Goal: Information Seeking & Learning: Learn about a topic

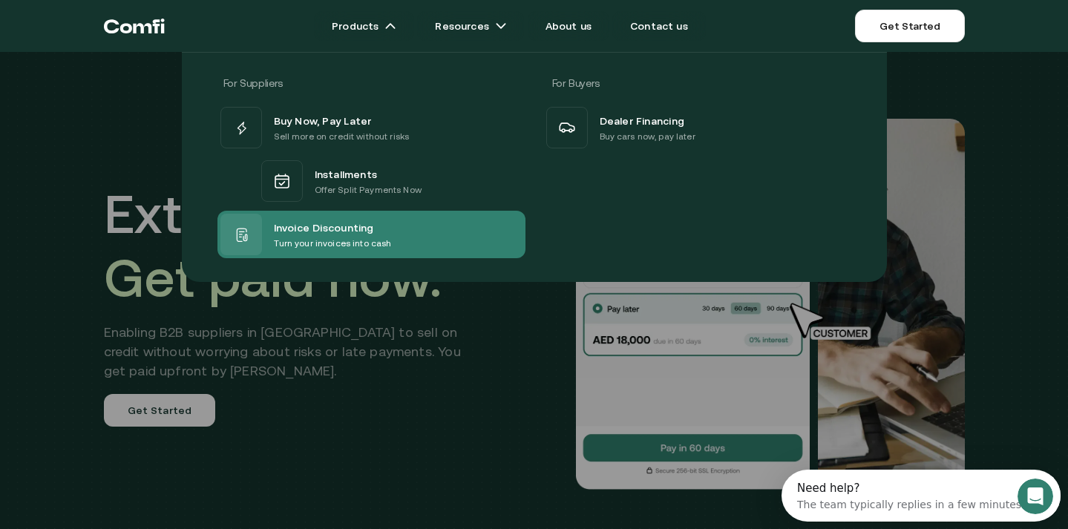
click at [381, 243] on p "Turn your invoices into cash" at bounding box center [333, 243] width 118 height 15
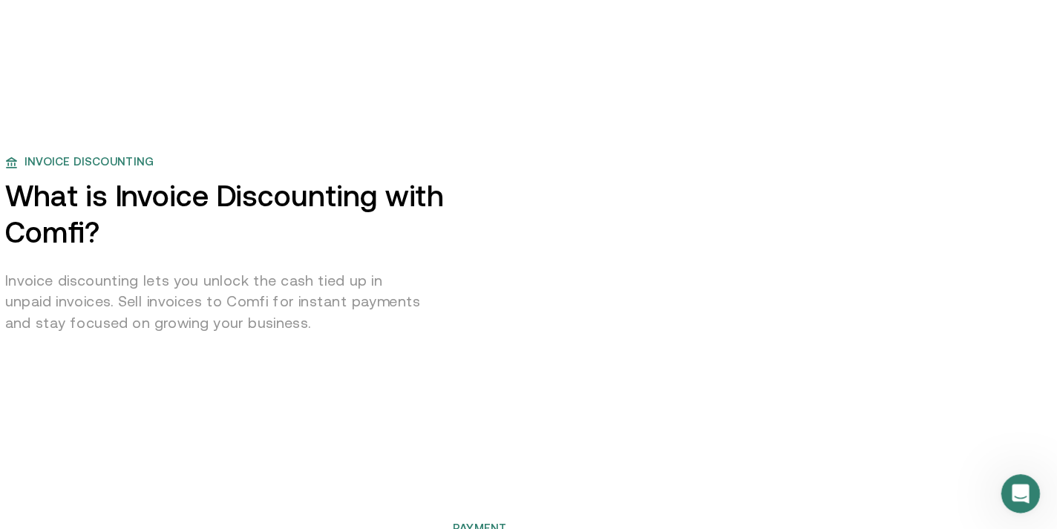
scroll to position [597, 0]
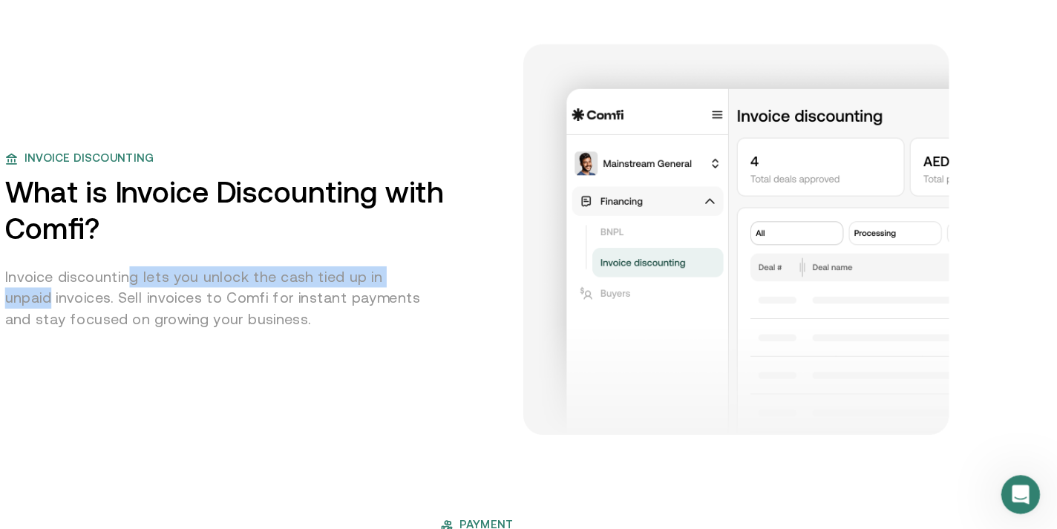
drag, startPoint x: 218, startPoint y: 295, endPoint x: 510, endPoint y: 295, distance: 292.3
click at [510, 295] on div "Invoice discounting What is Invoice Discounting with Comfi? Invoice discounting…" at bounding box center [325, 263] width 455 height 165
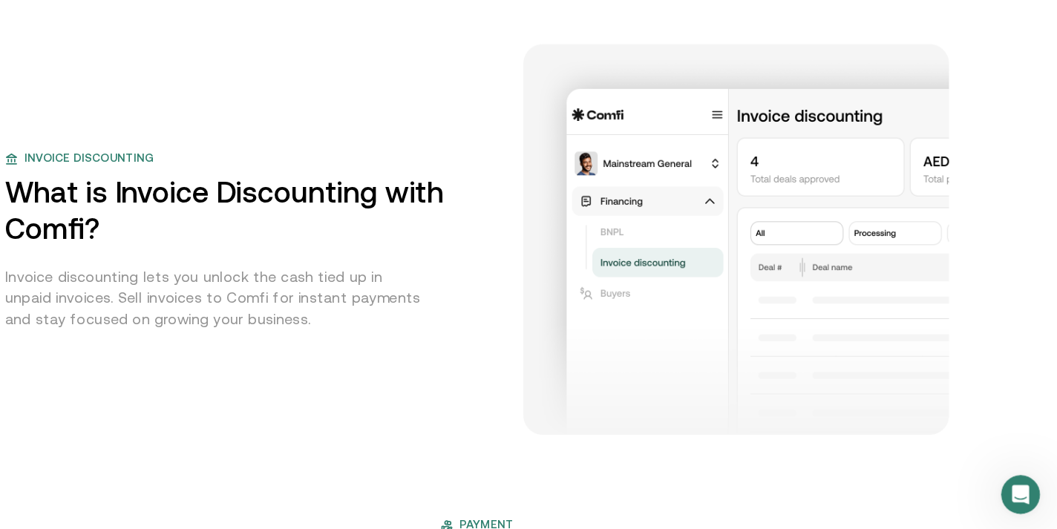
click at [395, 337] on p "Invoice discounting lets you unlock the cash tied up in unpaid invoices. Sell i…" at bounding box center [291, 317] width 387 height 58
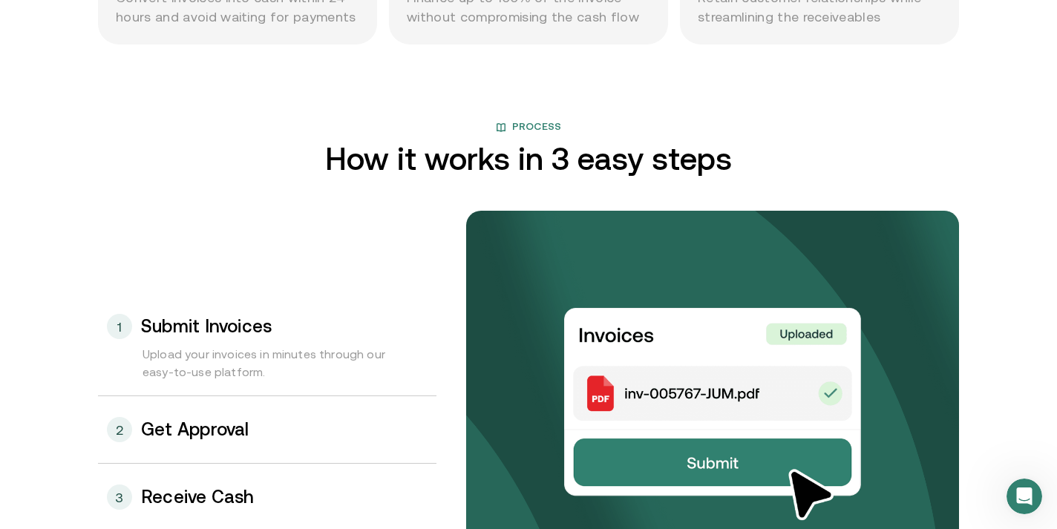
scroll to position [1543, 0]
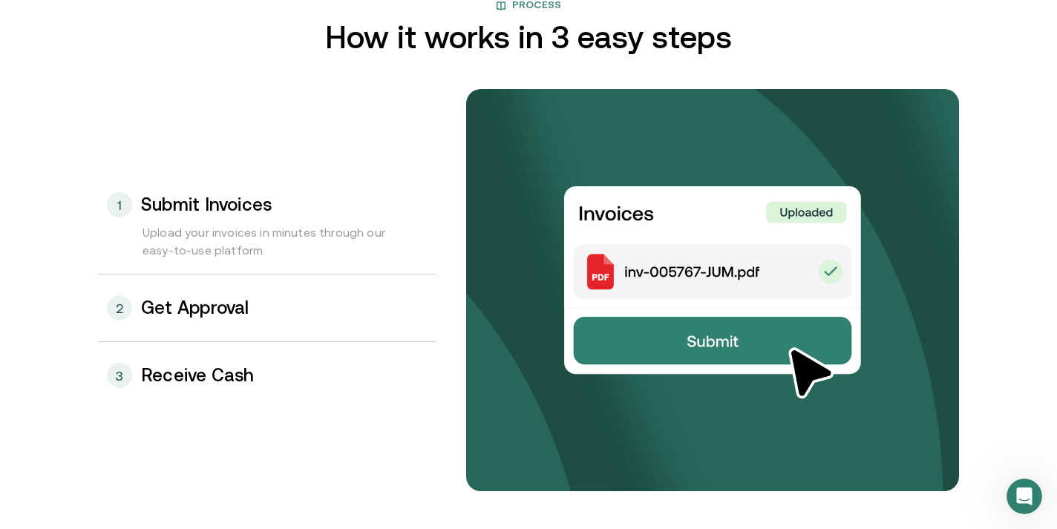
click at [254, 318] on div "2 Get Approval" at bounding box center [267, 308] width 338 height 67
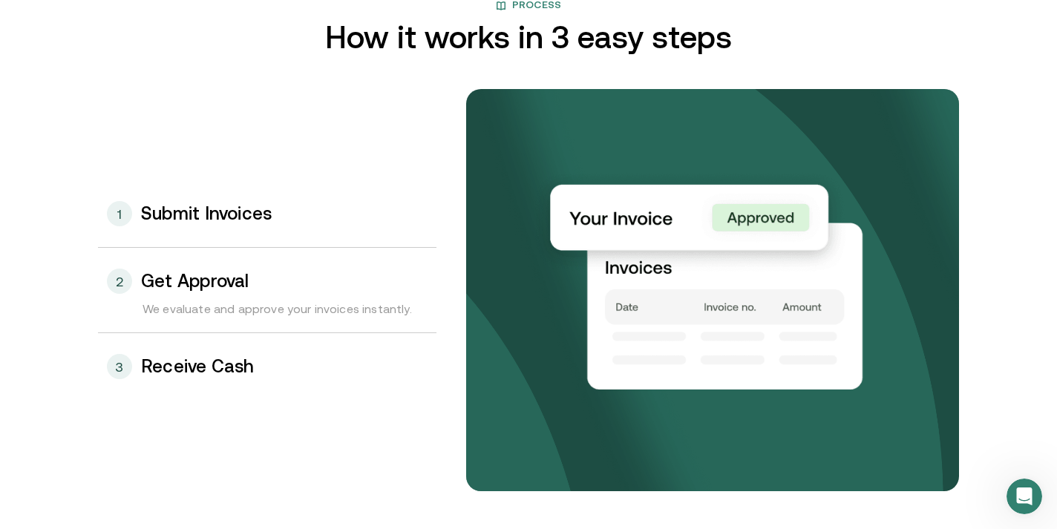
click at [248, 382] on div "3 Receive Cash" at bounding box center [267, 366] width 338 height 67
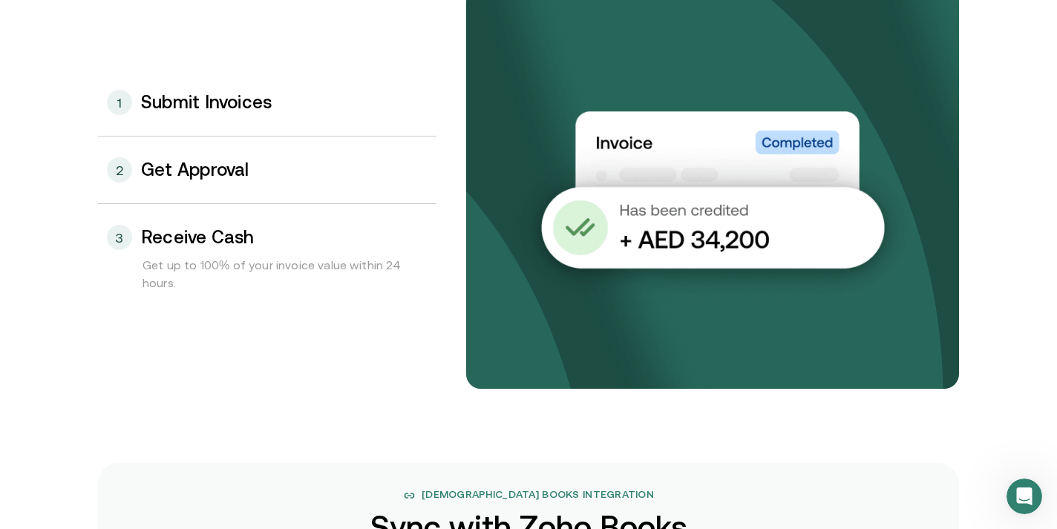
scroll to position [1624, 0]
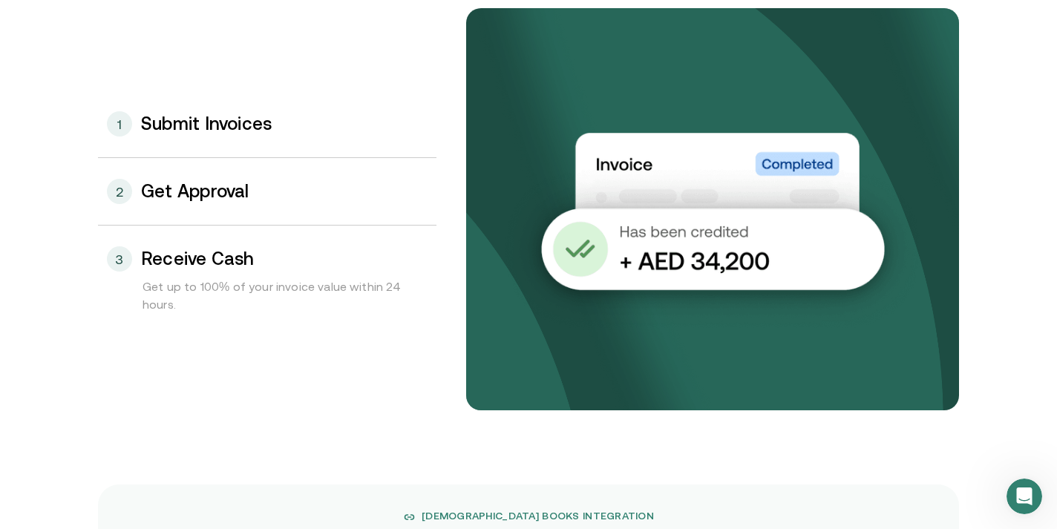
click at [309, 124] on div "1 Submit Invoices" at bounding box center [267, 124] width 338 height 67
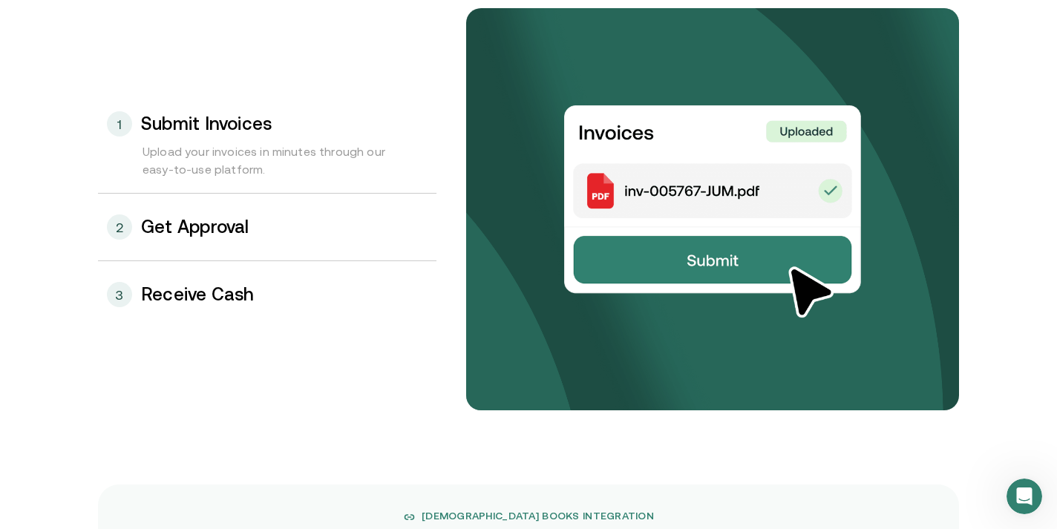
click at [212, 297] on h3 "Receive Cash" at bounding box center [198, 294] width 114 height 19
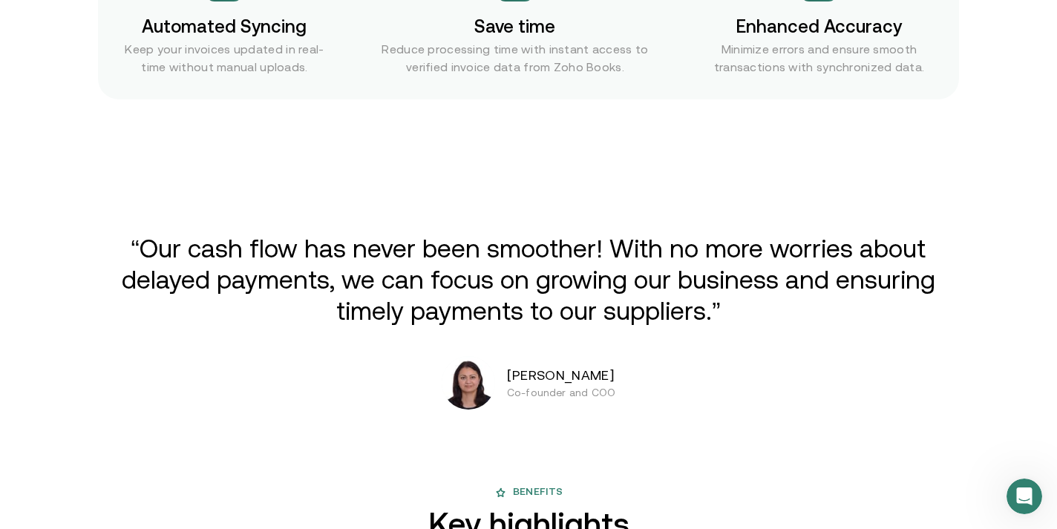
scroll to position [2642, 0]
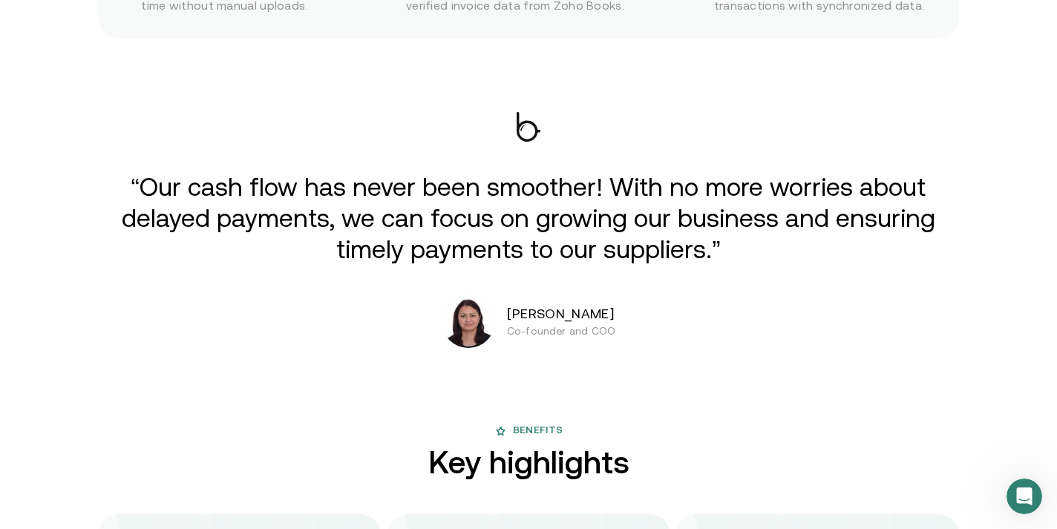
click at [520, 153] on div "“Our cash flow has never been smoother! With no more worries about delayed paym…" at bounding box center [528, 230] width 890 height 236
click at [403, 269] on div "“Our cash flow has never been smoother! With no more worries about delayed paym…" at bounding box center [528, 230] width 890 height 236
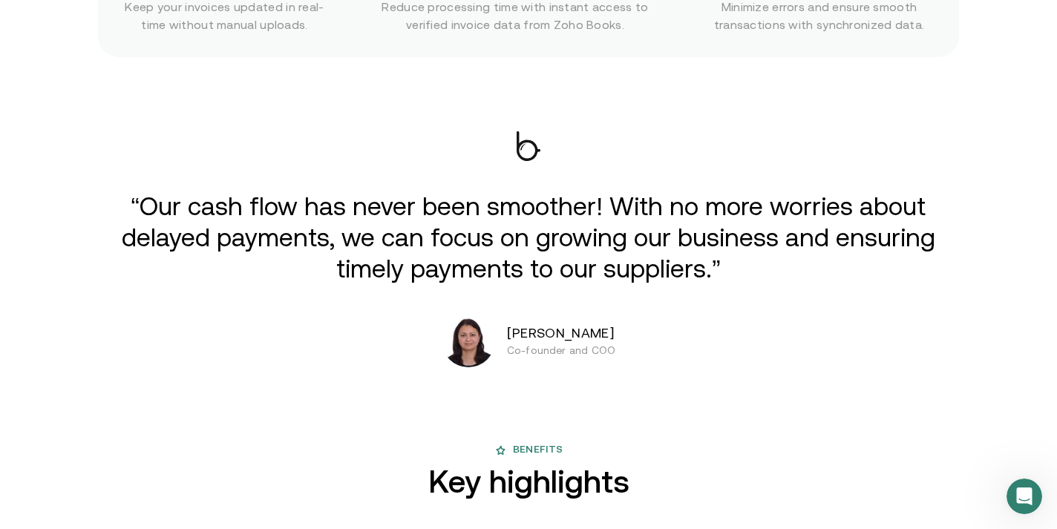
scroll to position [2624, 0]
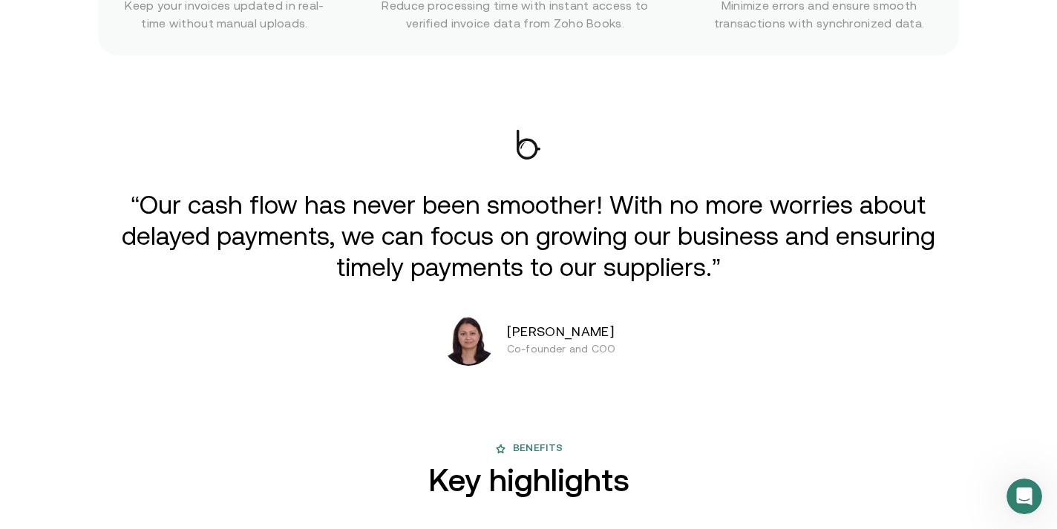
click at [416, 231] on p "“Our cash flow has never been smoother! With no more worries about delayed paym…" at bounding box center [528, 235] width 818 height 93
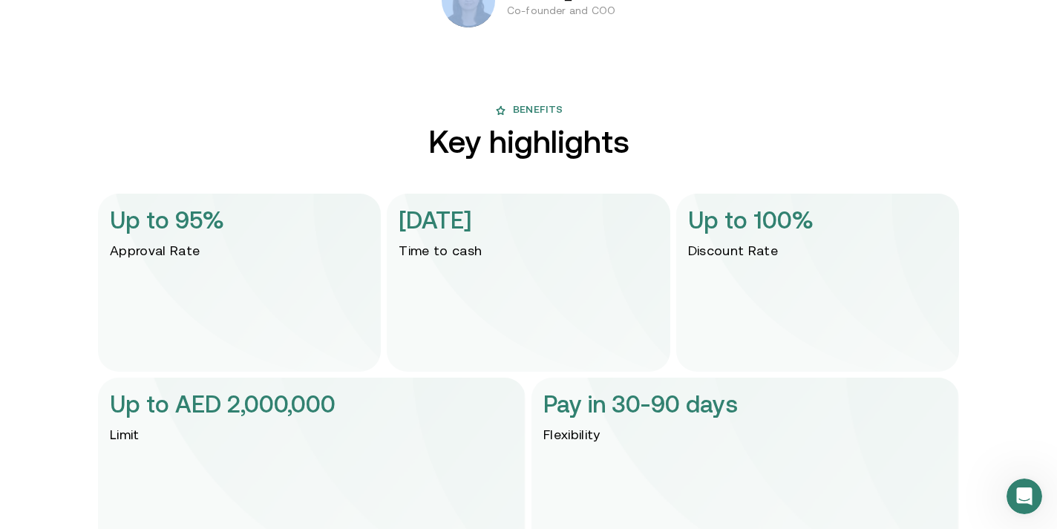
scroll to position [3007, 0]
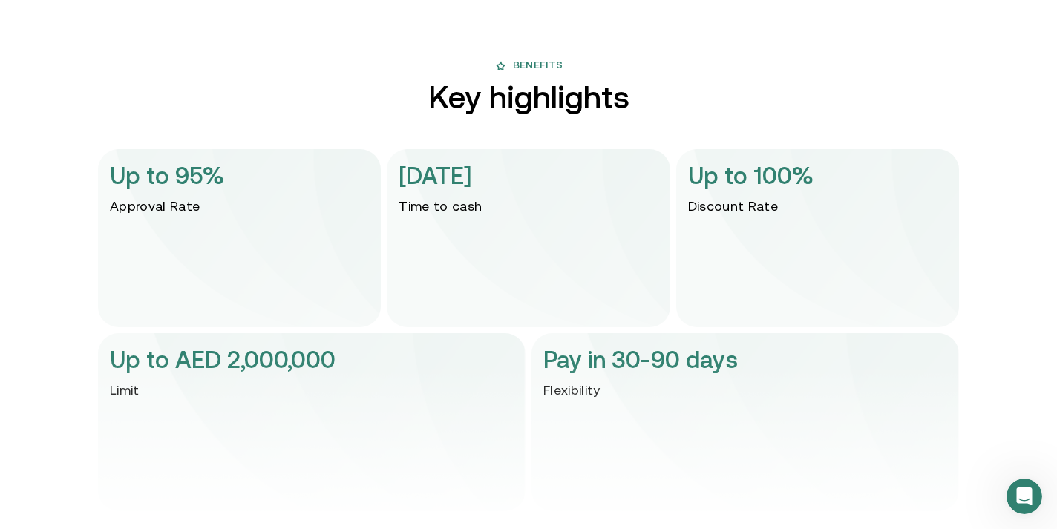
click at [240, 361] on img at bounding box center [528, 449] width 861 height 178
click at [665, 379] on img at bounding box center [528, 449] width 861 height 178
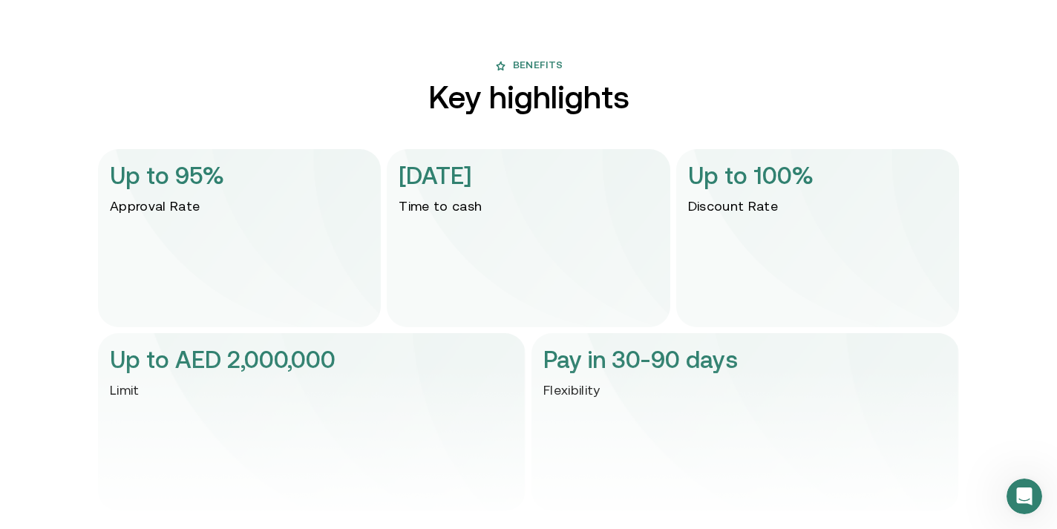
click at [665, 379] on img at bounding box center [528, 449] width 861 height 178
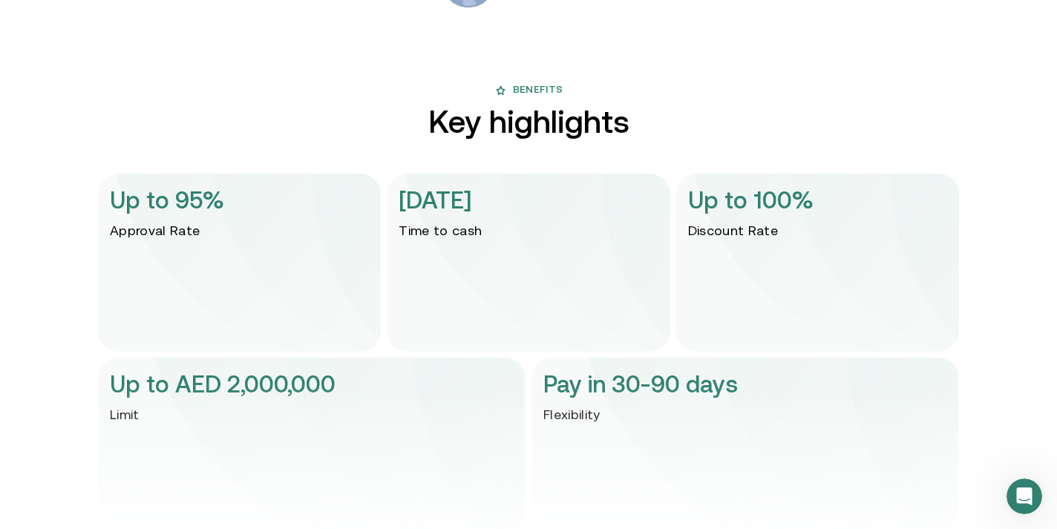
scroll to position [2980, 0]
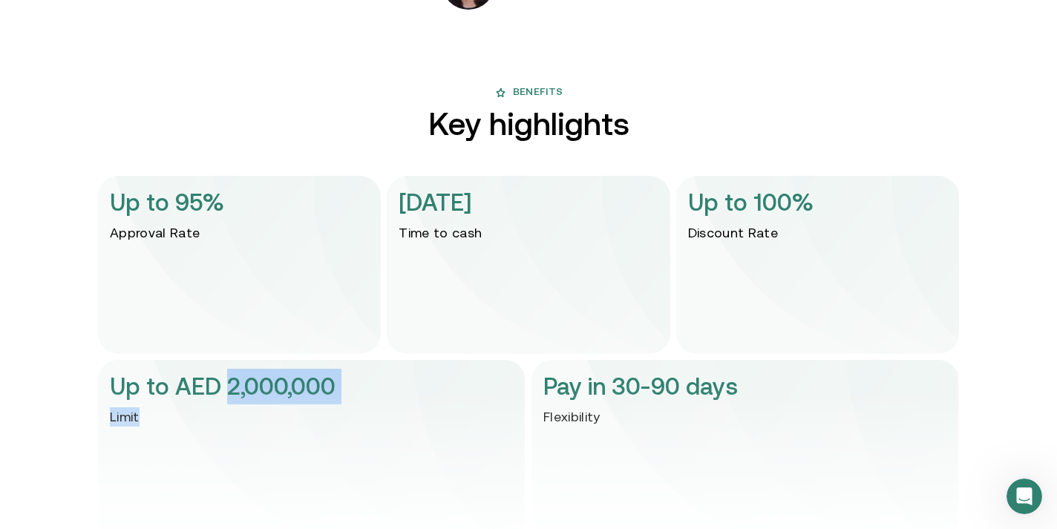
drag, startPoint x: 236, startPoint y: 381, endPoint x: 390, endPoint y: 388, distance: 153.7
click at [390, 388] on div "Up to AED 2,000,000 Limit Pay in 30-90 days Flexibility" at bounding box center [528, 449] width 861 height 178
click at [367, 387] on img at bounding box center [528, 476] width 861 height 178
click at [142, 421] on img at bounding box center [528, 476] width 861 height 178
click at [280, 406] on img at bounding box center [528, 476] width 861 height 178
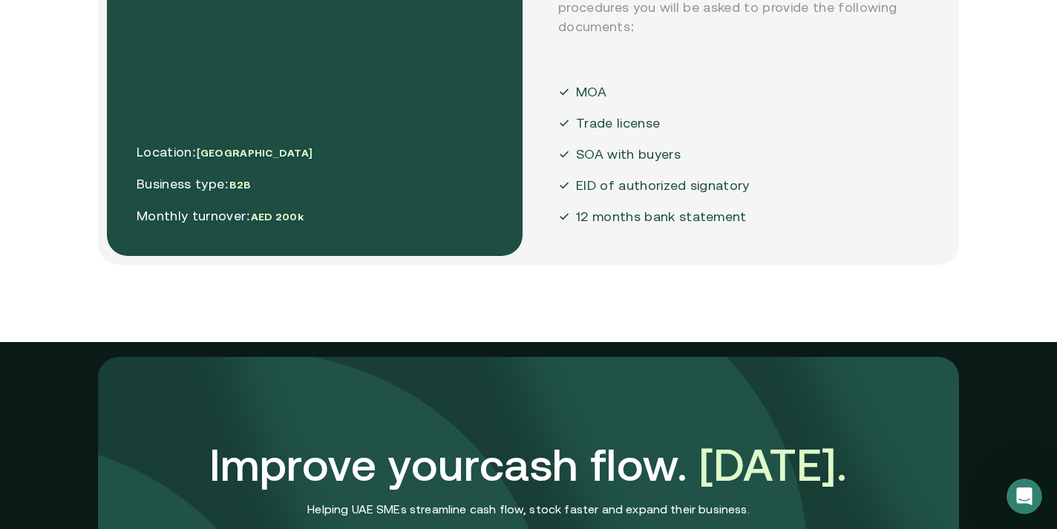
scroll to position [3750, 0]
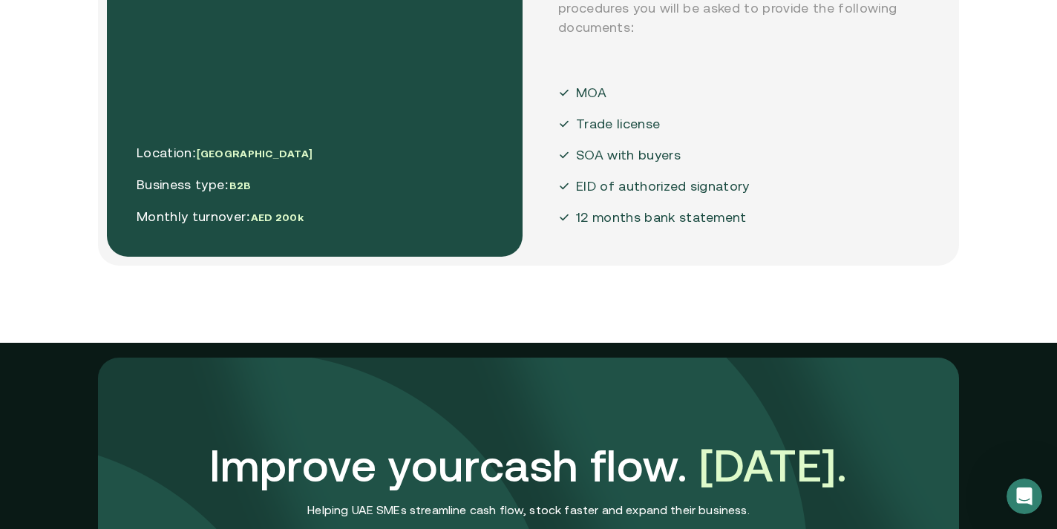
click at [237, 219] on p "Monthly turnover: AED 200k" at bounding box center [225, 217] width 176 height 20
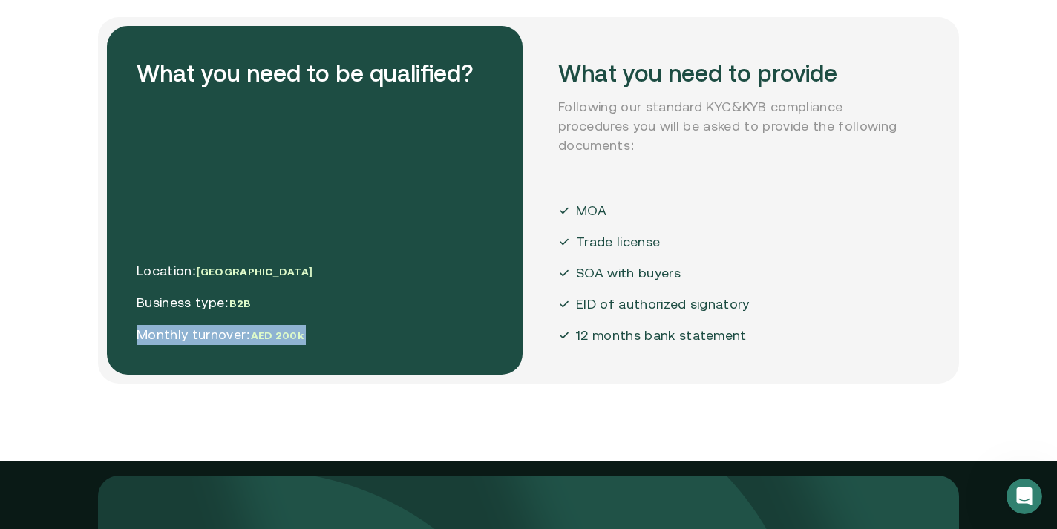
scroll to position [3632, 0]
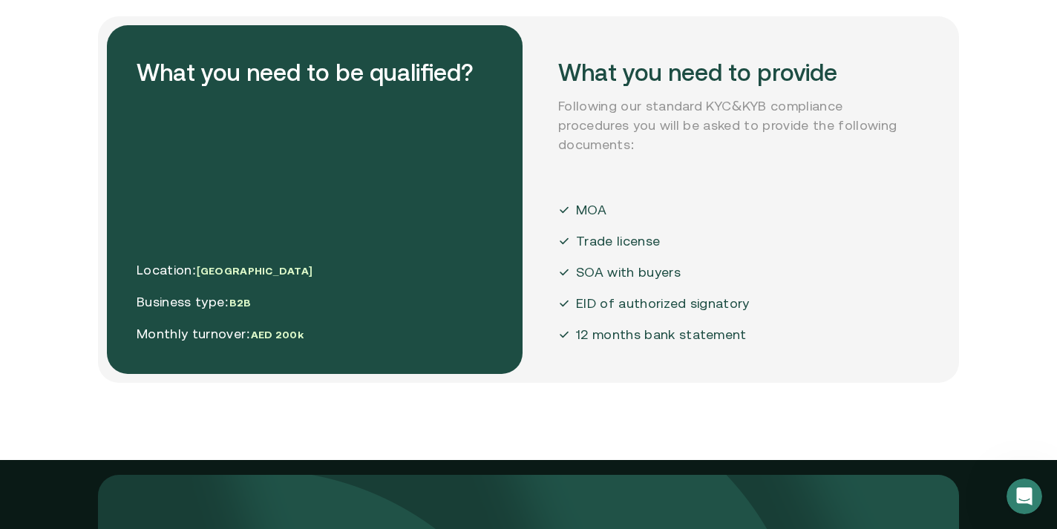
click at [758, 245] on div "What you need to provide Following our standard KYC&KYB compliance procedures y…" at bounding box center [735, 199] width 415 height 349
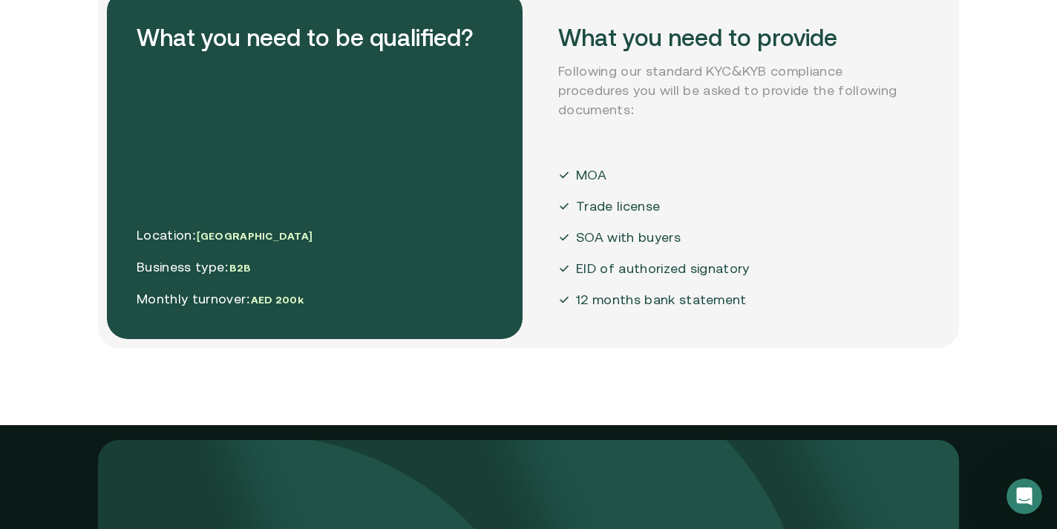
scroll to position [3661, 0]
